Goal: Information Seeking & Learning: Learn about a topic

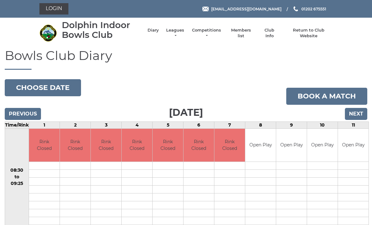
click at [181, 33] on link "Leagues" at bounding box center [175, 32] width 20 height 11
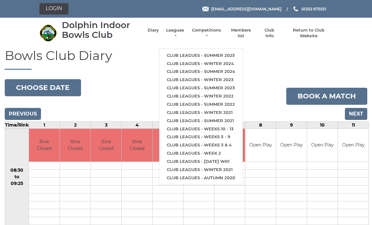
click at [214, 51] on link "Club leagues - Summer 2025" at bounding box center [201, 55] width 84 height 8
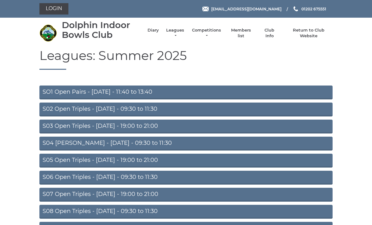
click at [135, 193] on link "S07 Open Triples - Thursday - 19:00 to 21:00" at bounding box center [185, 195] width 293 height 14
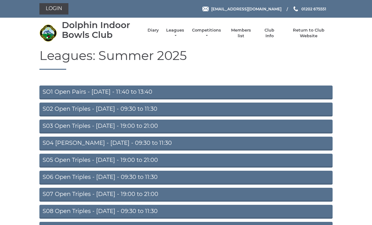
click at [139, 211] on link "S08 Open Triples - [DATE] - 09:30 to 11:30" at bounding box center [185, 212] width 293 height 14
